Goal: Task Accomplishment & Management: Use online tool/utility

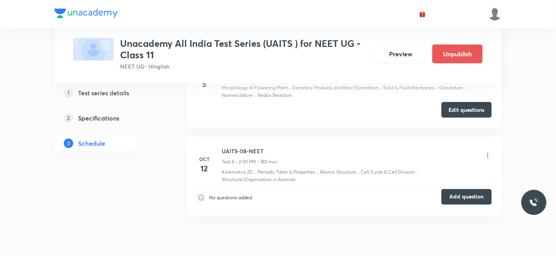
click at [453, 198] on button "Add question" at bounding box center [466, 197] width 50 height 16
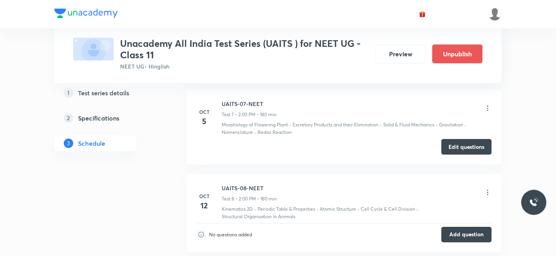
scroll to position [1054, 0]
click at [487, 108] on icon at bounding box center [488, 109] width 8 height 8
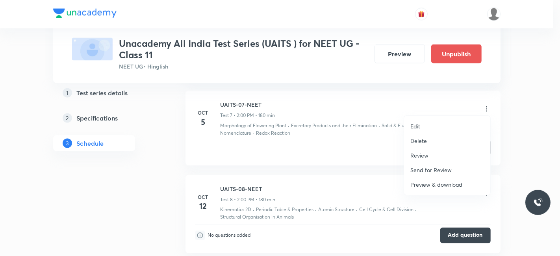
click at [419, 126] on p "Edit" at bounding box center [415, 126] width 10 height 8
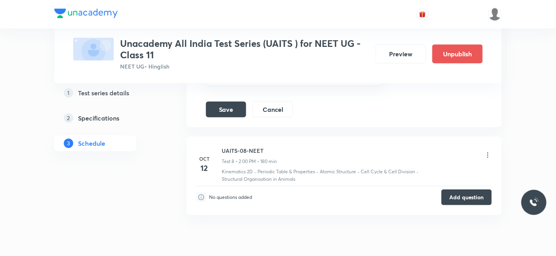
scroll to position [1058, 0]
click at [292, 169] on p "Periodic Table & Properties" at bounding box center [285, 172] width 57 height 7
click at [224, 109] on button "Save" at bounding box center [226, 110] width 40 height 16
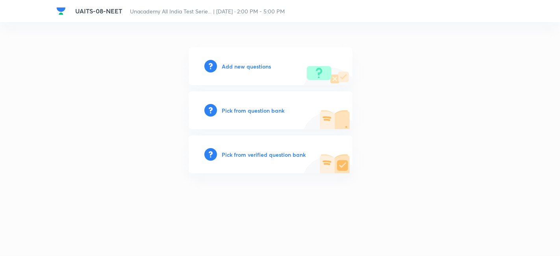
click at [249, 67] on h6 "Add new questions" at bounding box center [246, 66] width 49 height 8
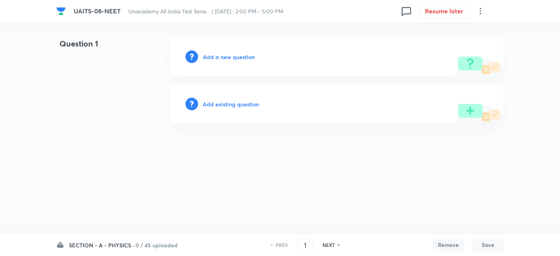
click at [97, 245] on h6 "SECTION - A - PHYSICS ·" at bounding box center [101, 245] width 65 height 8
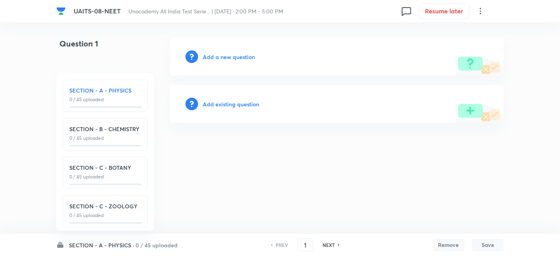
click at [126, 64] on div "Question 1" at bounding box center [100, 57] width 88 height 38
click at [156, 37] on html "UAITS-08-NEET Unacademy All India Test Serie... | Oct 12, 2025 · 2:00 PM - 5:00…" at bounding box center [280, 80] width 560 height 161
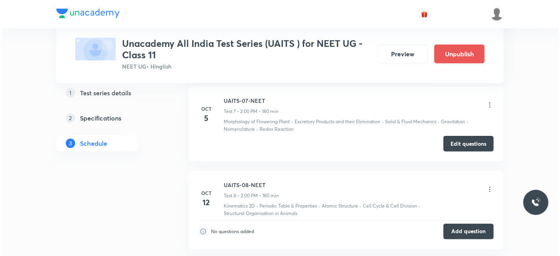
scroll to position [1122, 0]
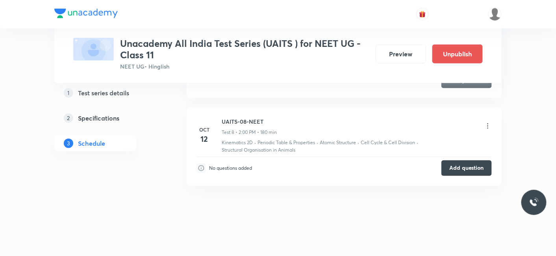
click at [489, 122] on icon at bounding box center [488, 126] width 8 height 8
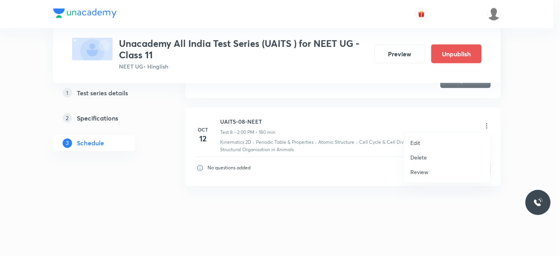
click at [433, 141] on li "Edit" at bounding box center [447, 142] width 86 height 15
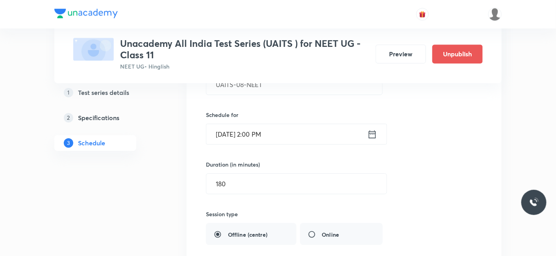
scroll to position [722, 0]
click at [372, 134] on icon at bounding box center [372, 135] width 10 height 11
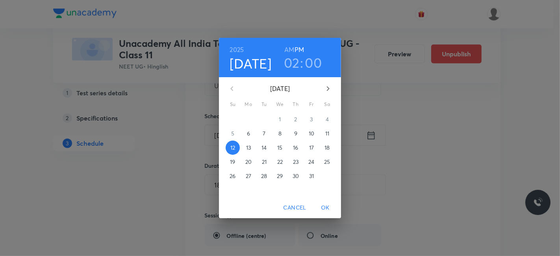
click at [291, 49] on h6 "AM" at bounding box center [289, 49] width 10 height 11
click at [292, 59] on h3 "02" at bounding box center [292, 62] width 16 height 17
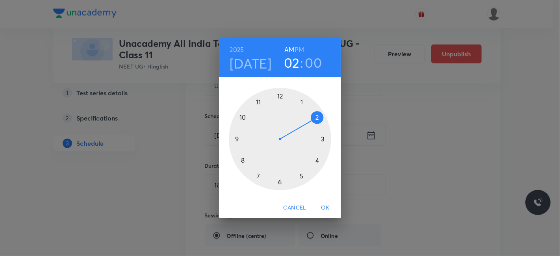
click at [241, 118] on div at bounding box center [280, 139] width 102 height 102
click at [330, 212] on span "OK" at bounding box center [325, 208] width 19 height 10
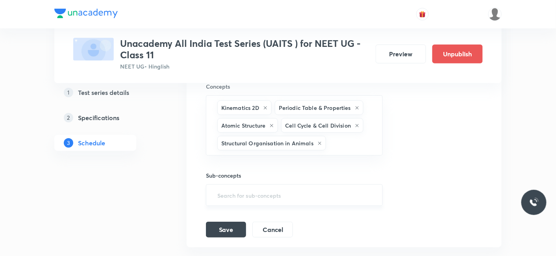
scroll to position [1005, 0]
click at [228, 221] on button "Save" at bounding box center [226, 229] width 40 height 16
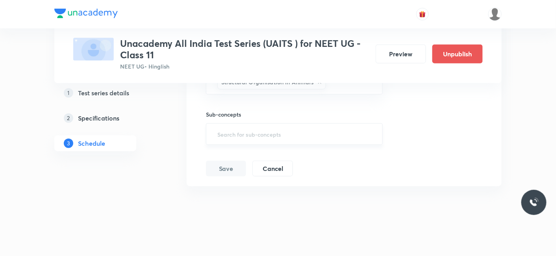
scroll to position [841, 0]
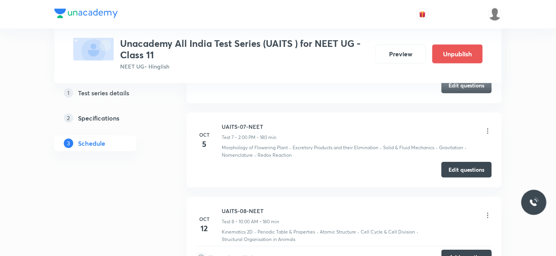
scroll to position [1122, 0]
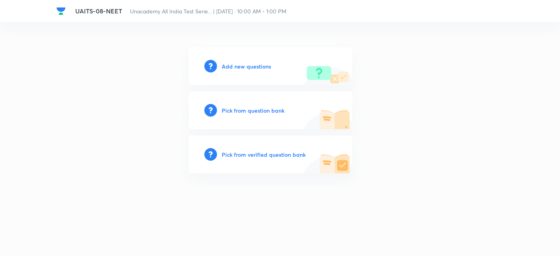
click at [308, 35] on div "UAITS-08-NEET Unacademy All India Test Serie... | [DATE] · 10:00 AM - 1:00 PM A…" at bounding box center [279, 94] width 447 height 157
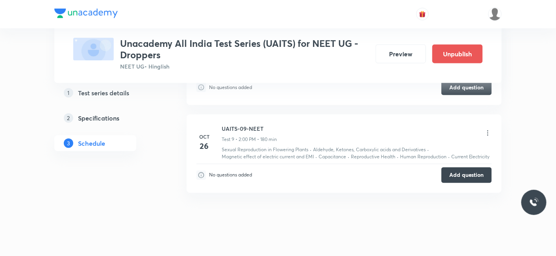
click at [489, 129] on icon at bounding box center [488, 133] width 8 height 8
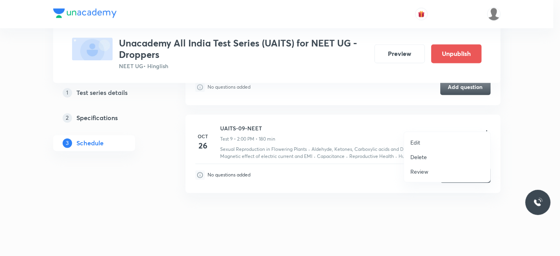
click at [431, 142] on li "Edit" at bounding box center [447, 142] width 86 height 15
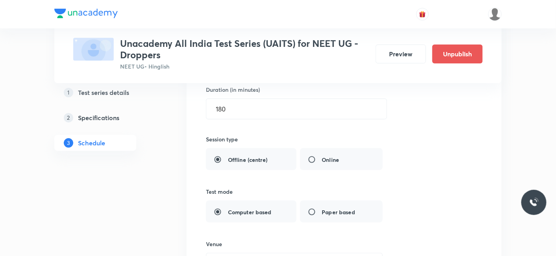
scroll to position [865, 0]
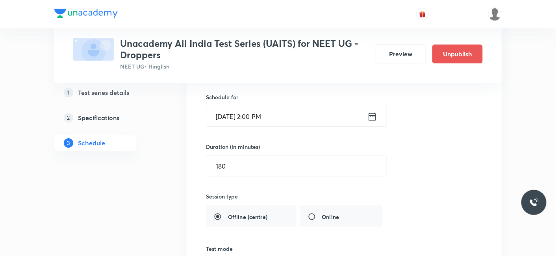
click at [374, 111] on icon at bounding box center [372, 116] width 10 height 11
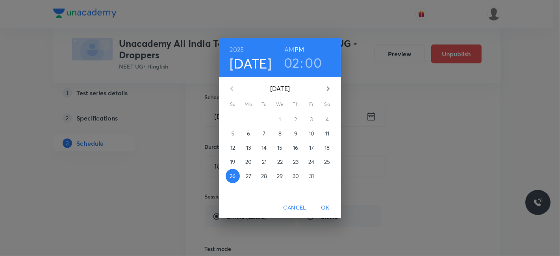
click at [310, 130] on p "10" at bounding box center [312, 134] width 6 height 8
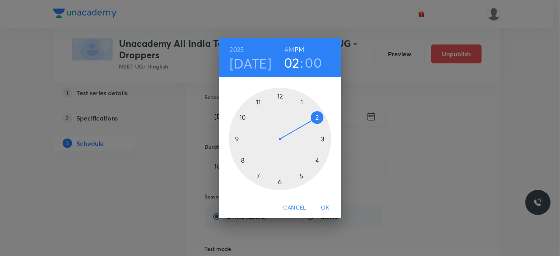
click at [244, 118] on div at bounding box center [280, 139] width 102 height 102
click at [288, 50] on h6 "AM" at bounding box center [289, 49] width 10 height 11
click at [329, 204] on span "OK" at bounding box center [325, 208] width 19 height 10
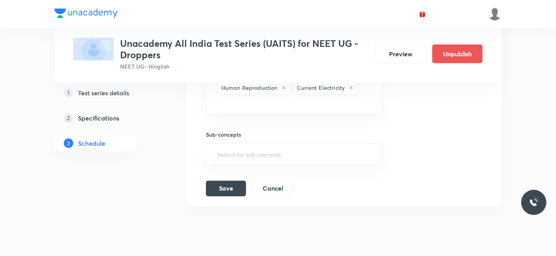
scroll to position [1241, 0]
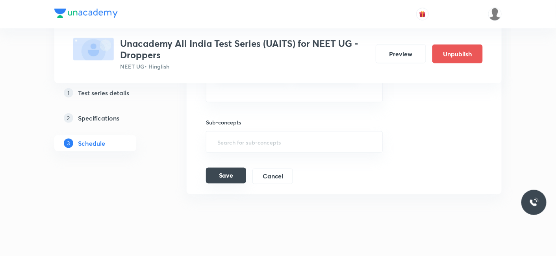
click at [218, 168] on button "Save" at bounding box center [226, 176] width 40 height 16
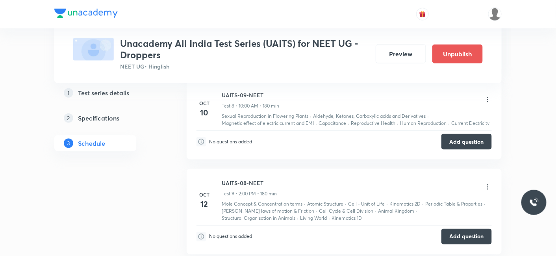
scroll to position [1175, 0]
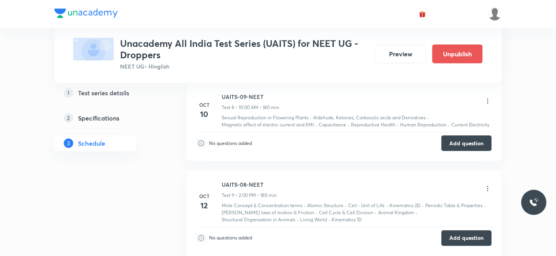
click at [489, 97] on icon at bounding box center [488, 101] width 8 height 8
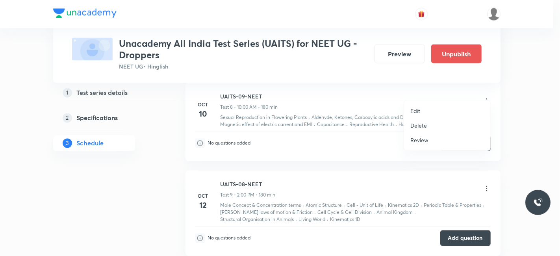
click at [421, 112] on li "Edit" at bounding box center [447, 111] width 86 height 15
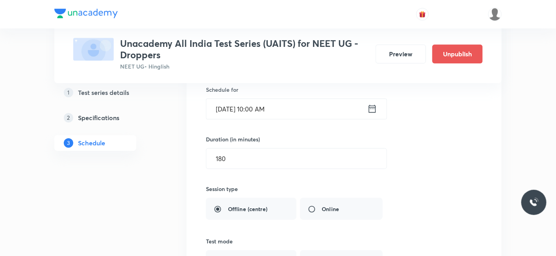
scroll to position [718, 0]
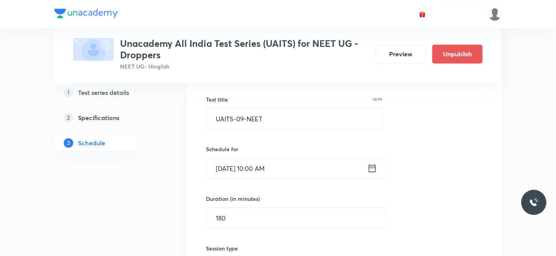
click at [377, 163] on icon at bounding box center [372, 168] width 10 height 11
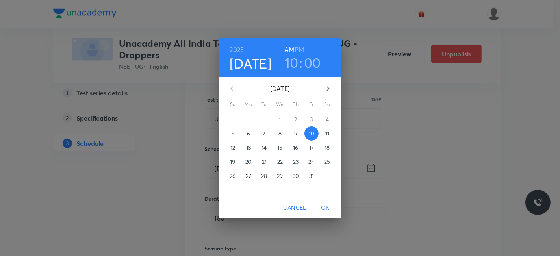
click at [233, 179] on p "26" at bounding box center [233, 176] width 6 height 8
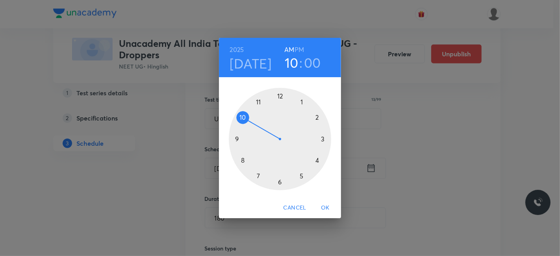
click at [324, 206] on span "OK" at bounding box center [325, 208] width 19 height 10
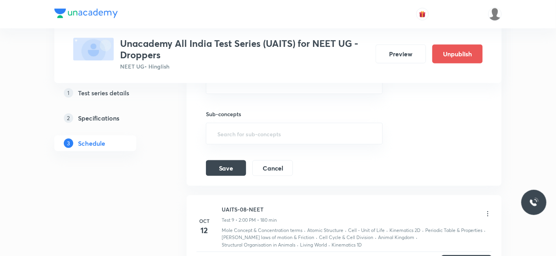
scroll to position [1153, 0]
click at [223, 160] on button "Save" at bounding box center [226, 168] width 40 height 16
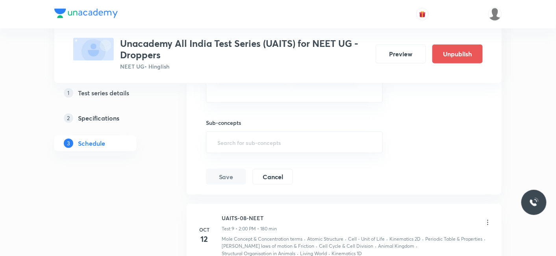
scroll to position [1130, 0]
